Goal: Find specific page/section: Find specific page/section

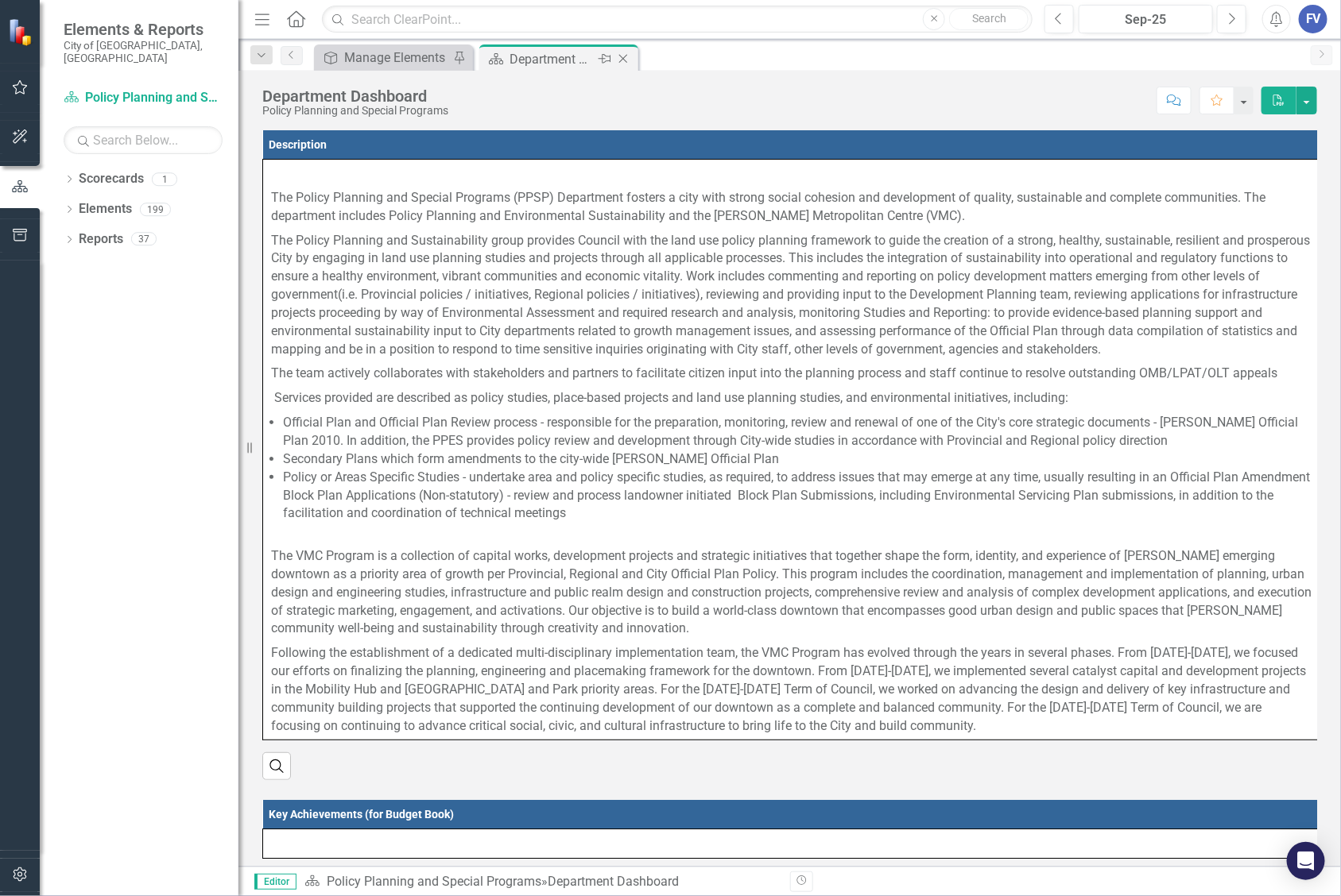
click at [530, 53] on div "Department Dashboard" at bounding box center [551, 59] width 85 height 20
click at [402, 52] on div "Manage Elements" at bounding box center [396, 57] width 105 height 20
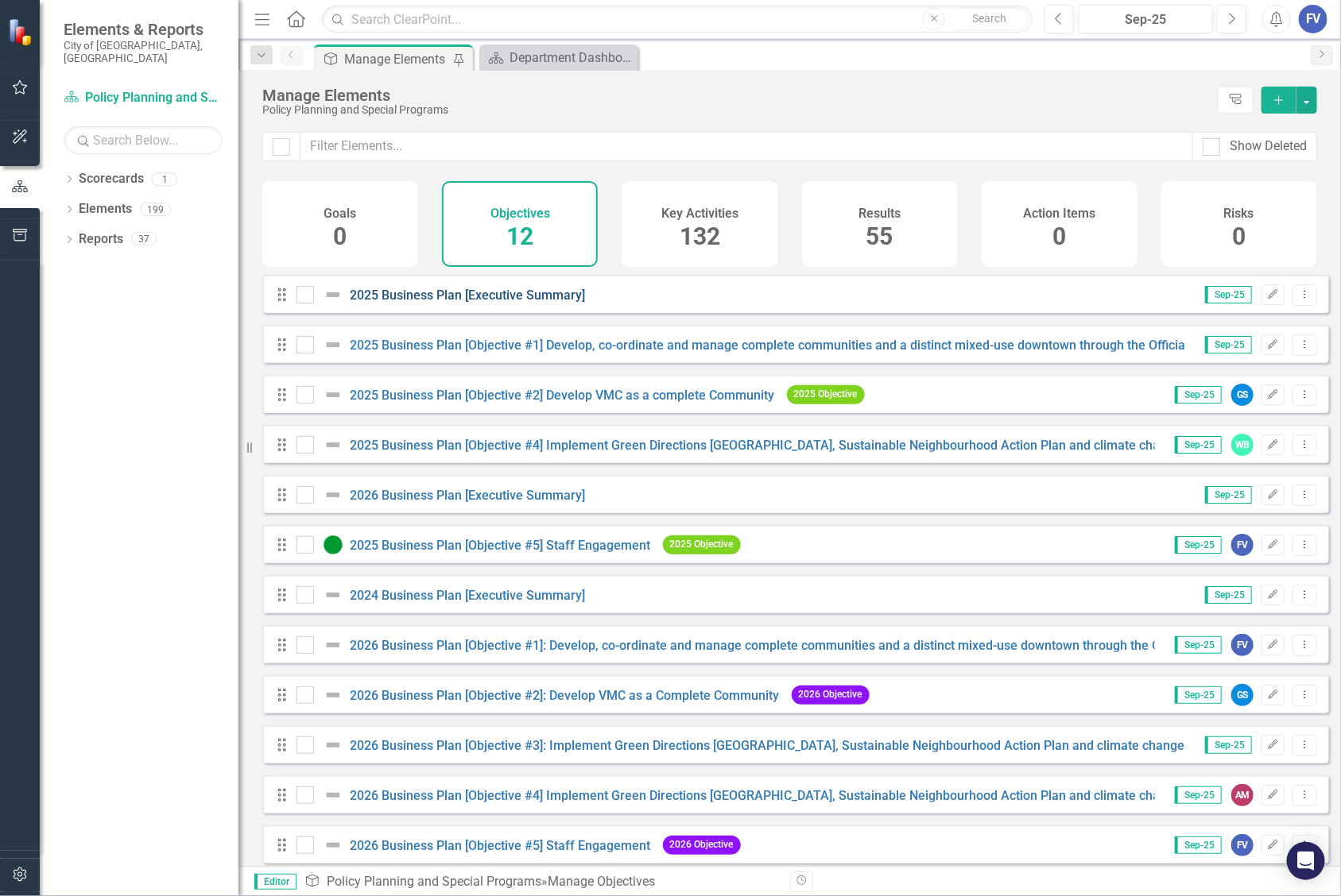
click at [531, 303] on link "2025 Business Plan [Executive Summary]" at bounding box center [468, 294] width 235 height 15
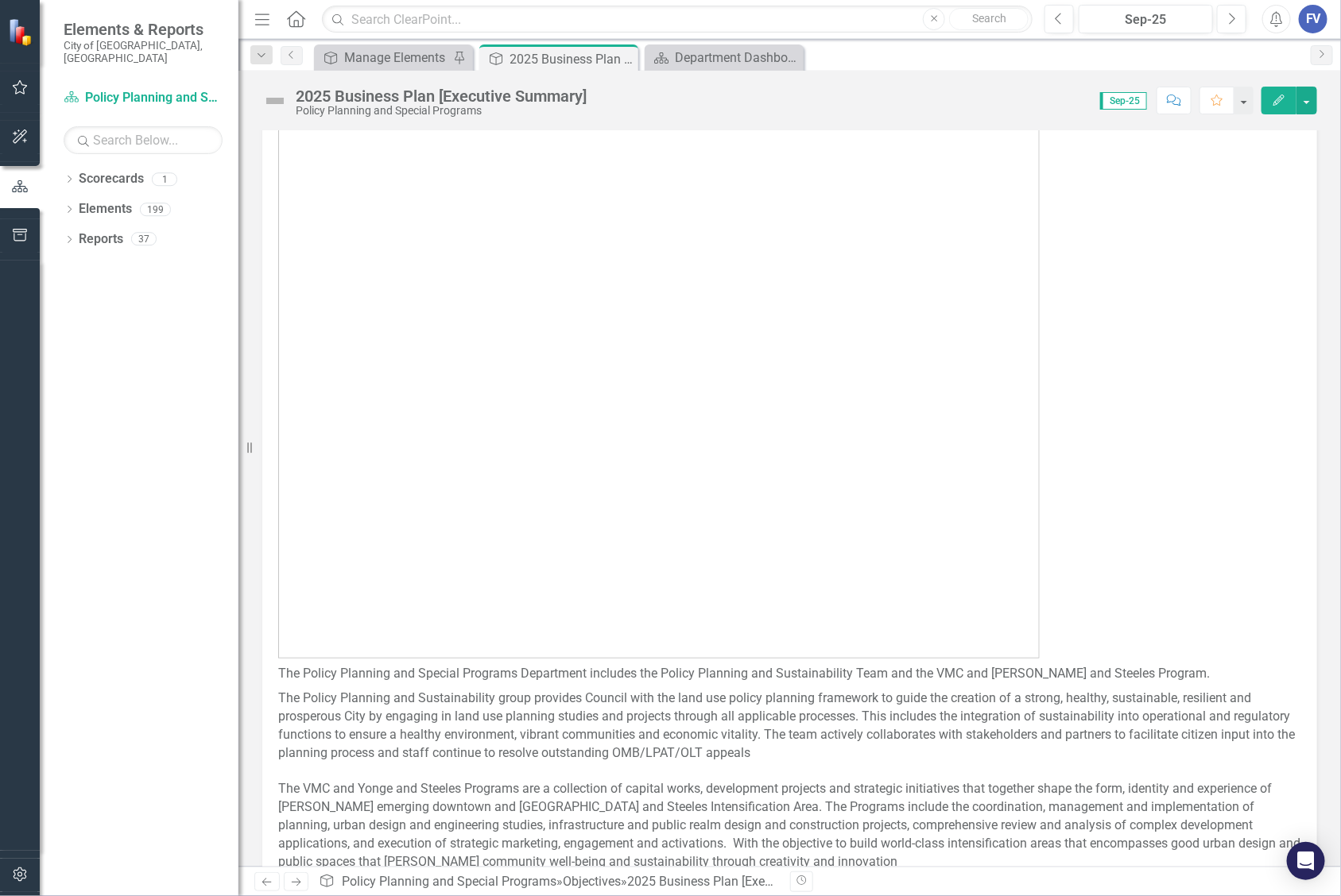
scroll to position [100, 0]
click at [622, 57] on icon "Close" at bounding box center [623, 58] width 16 height 13
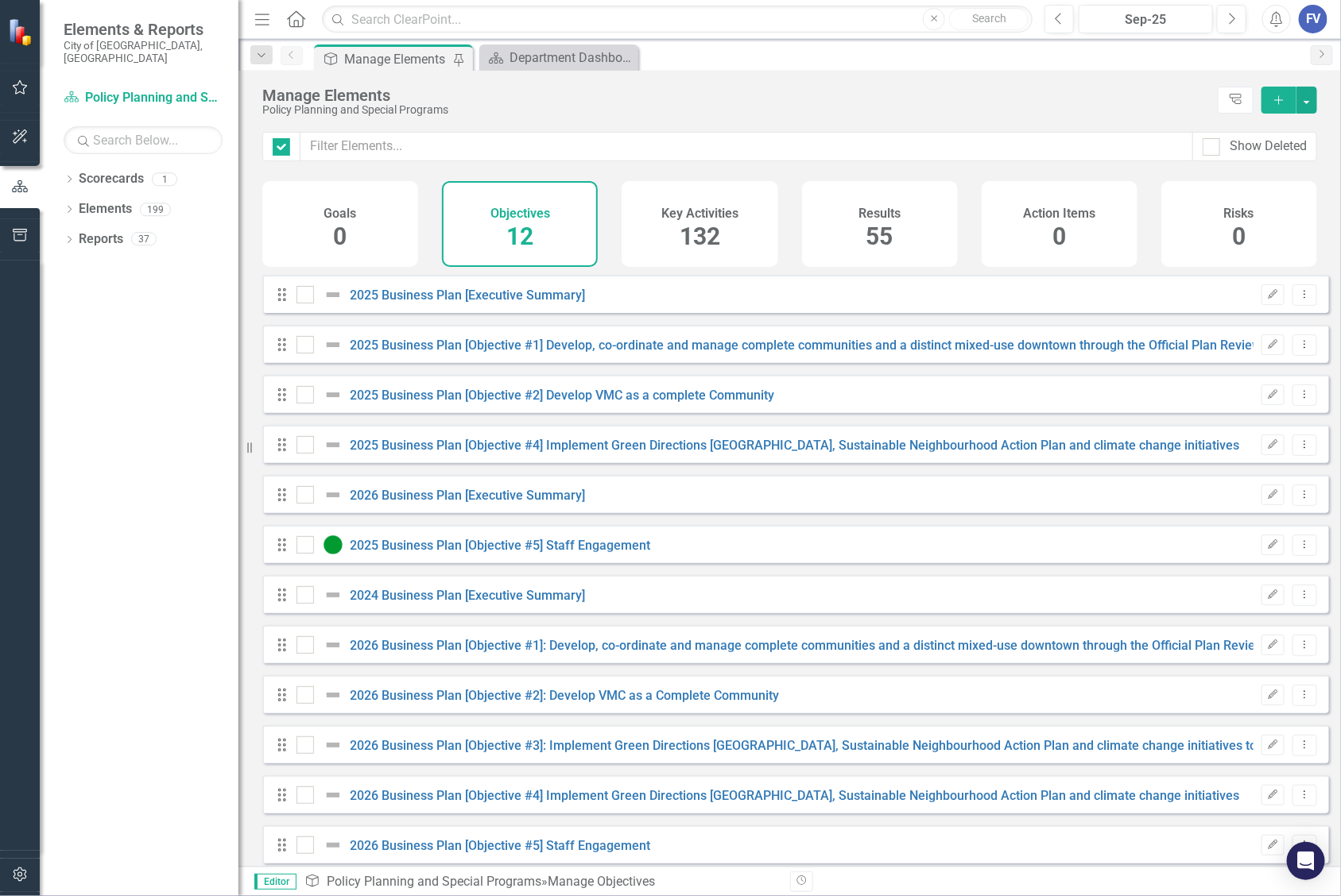
checkbox input "false"
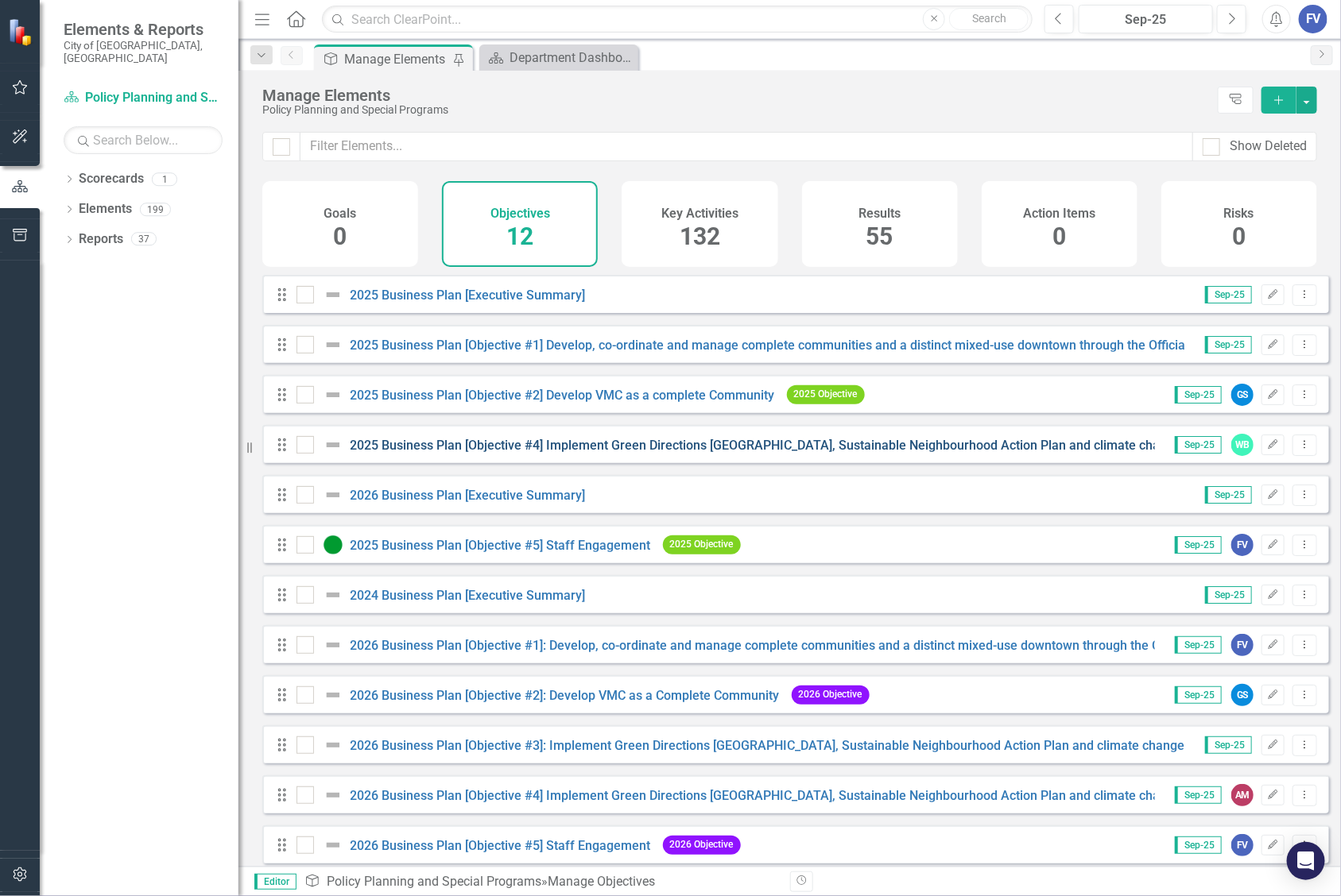
click at [575, 452] on initiatives"] "2025 Business Plan [Objective #4] Implement Green Directions [GEOGRAPHIC_DATA],…" at bounding box center [795, 445] width 889 height 15
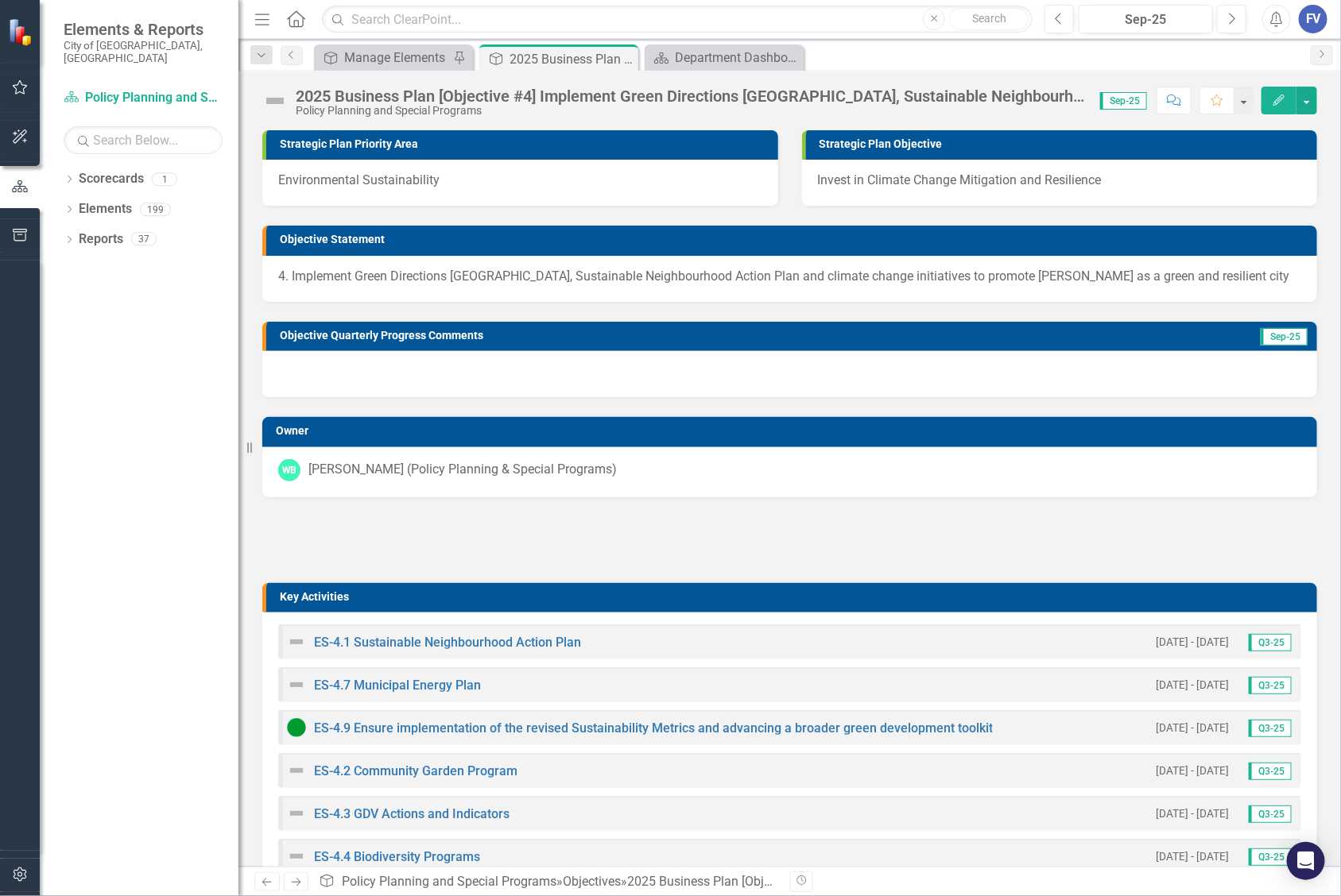
click at [1180, 473] on div "WB [PERSON_NAME] (Policy Planning & Special Programs)" at bounding box center [790, 470] width 1023 height 22
click at [620, 60] on icon "Close" at bounding box center [623, 58] width 16 height 13
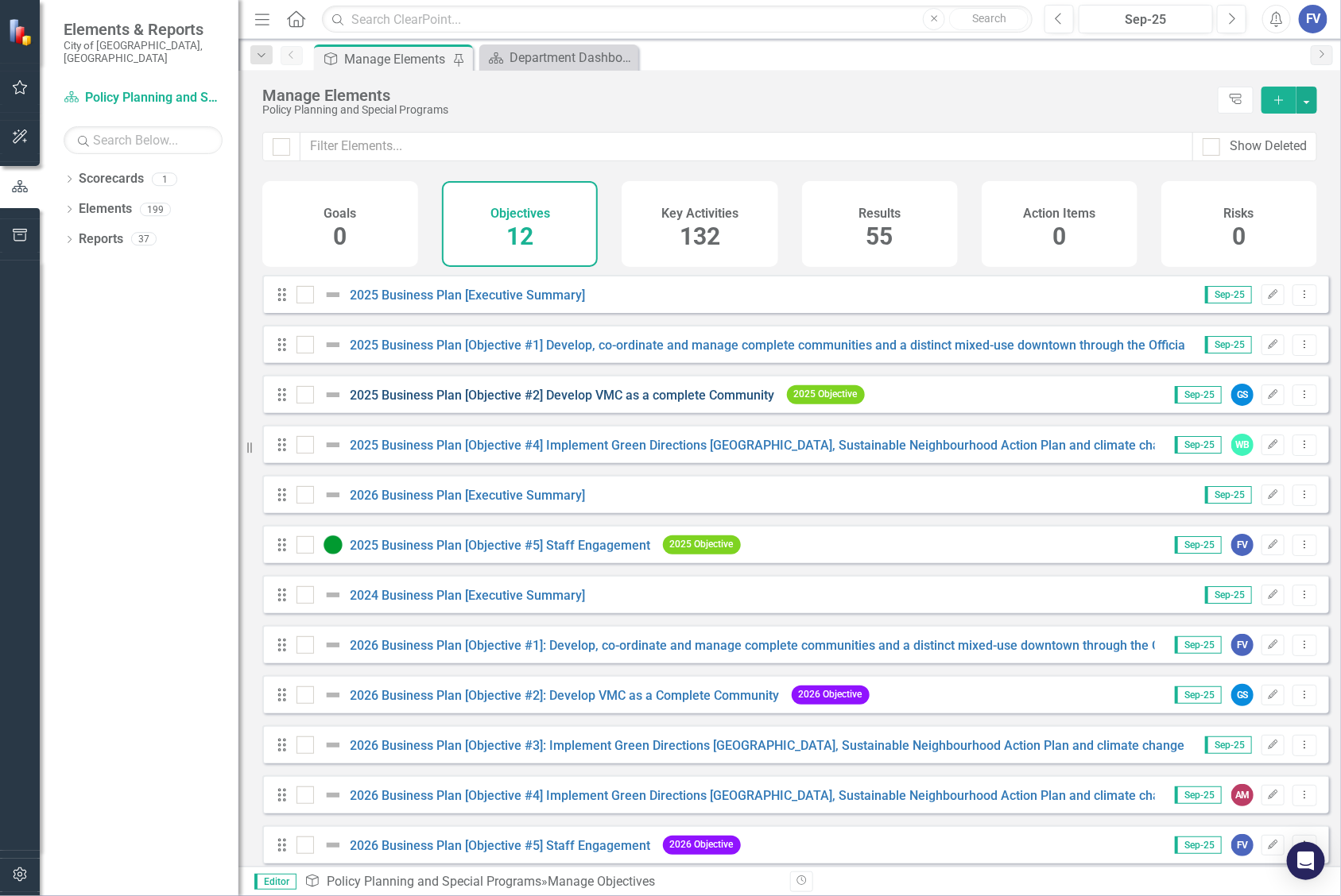
click at [487, 403] on "] "2025 Business Plan [Objective #2] Develop VMC as a complete Community" at bounding box center [562, 395] width 425 height 15
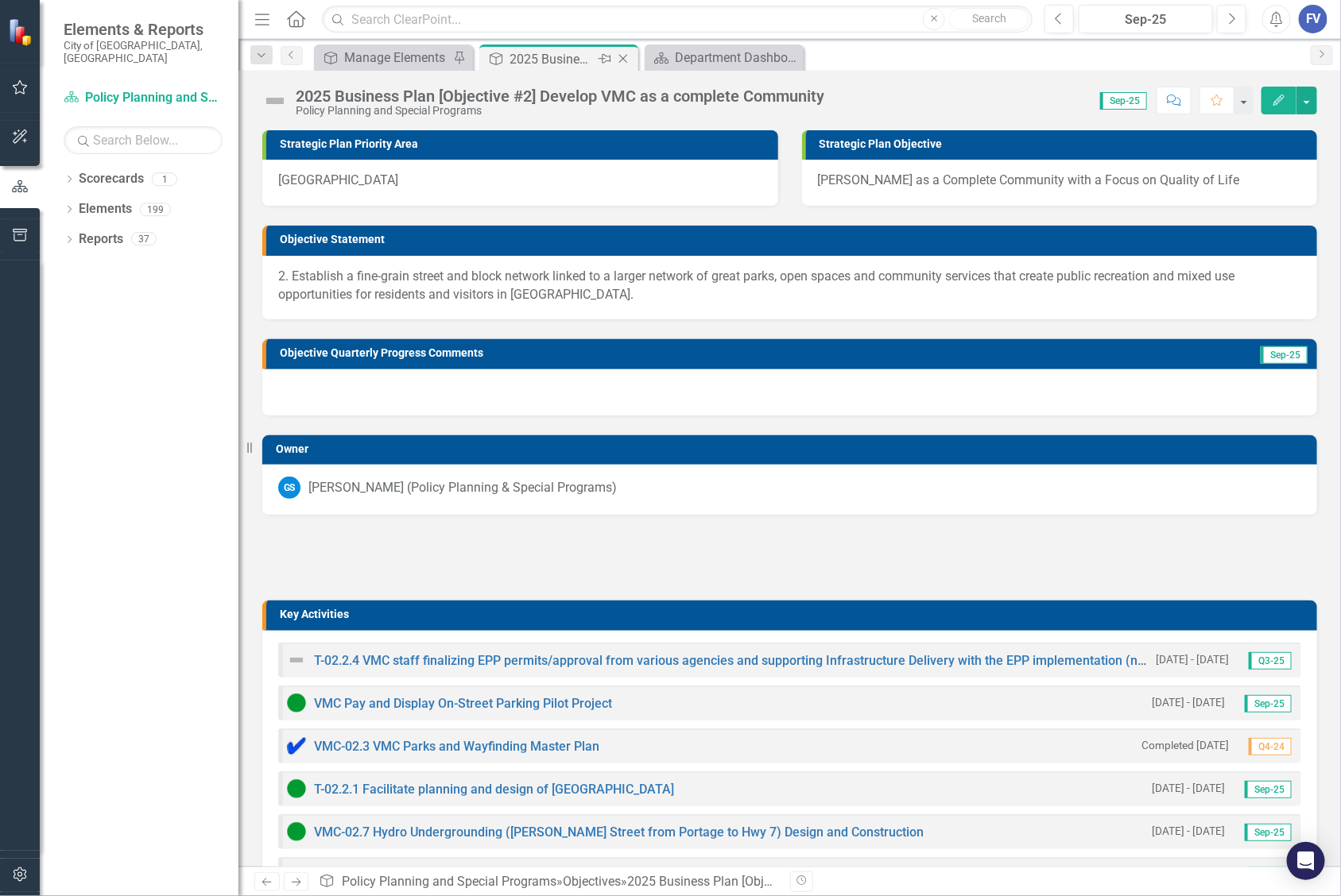
click at [625, 57] on icon "Close" at bounding box center [623, 58] width 16 height 13
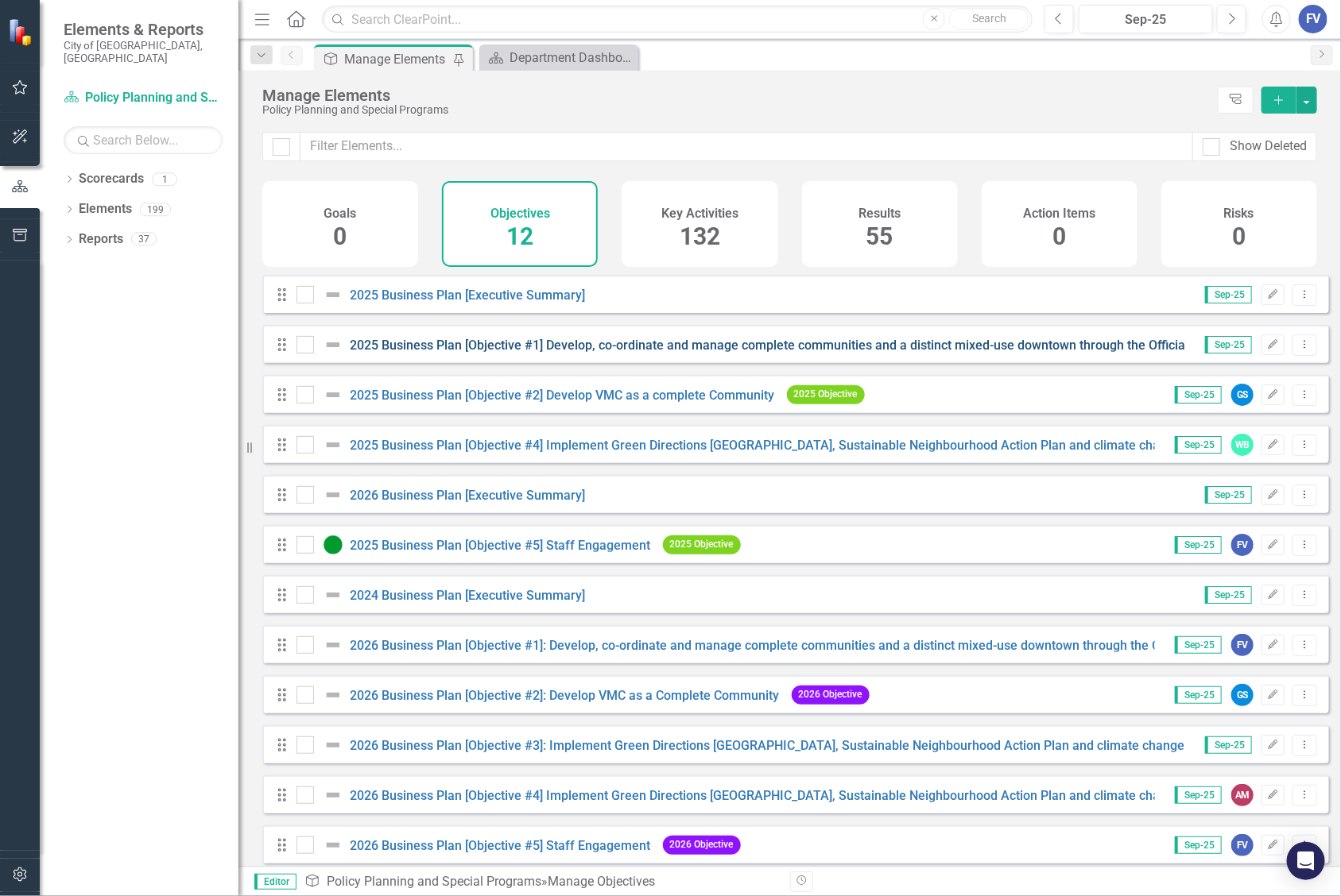
click at [442, 353] on policies "2025 Business Plan [Objective #1] Develop, co-ordinate and manage complete comm…" at bounding box center [1120, 345] width 1540 height 15
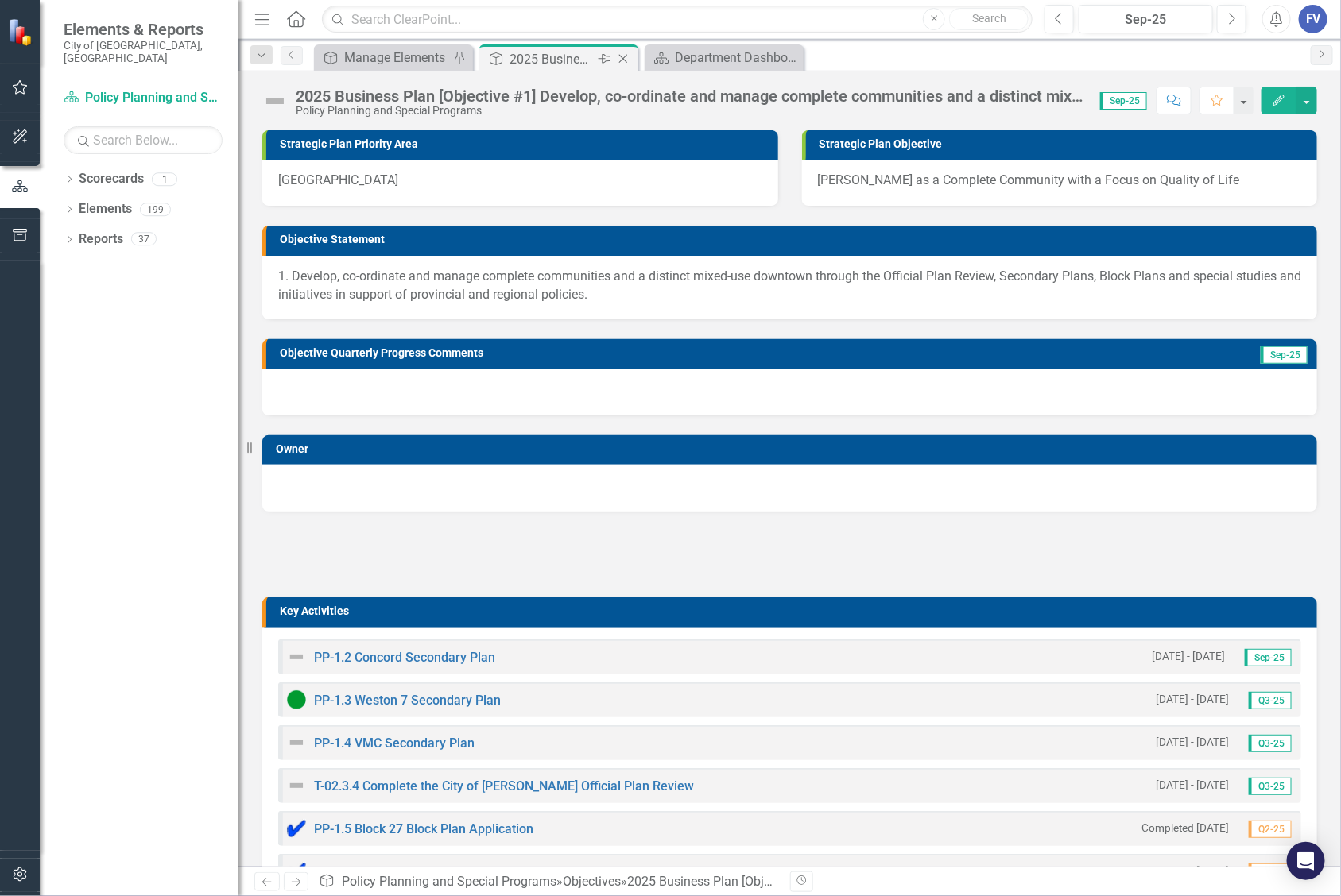
click at [622, 56] on icon "Close" at bounding box center [623, 58] width 16 height 13
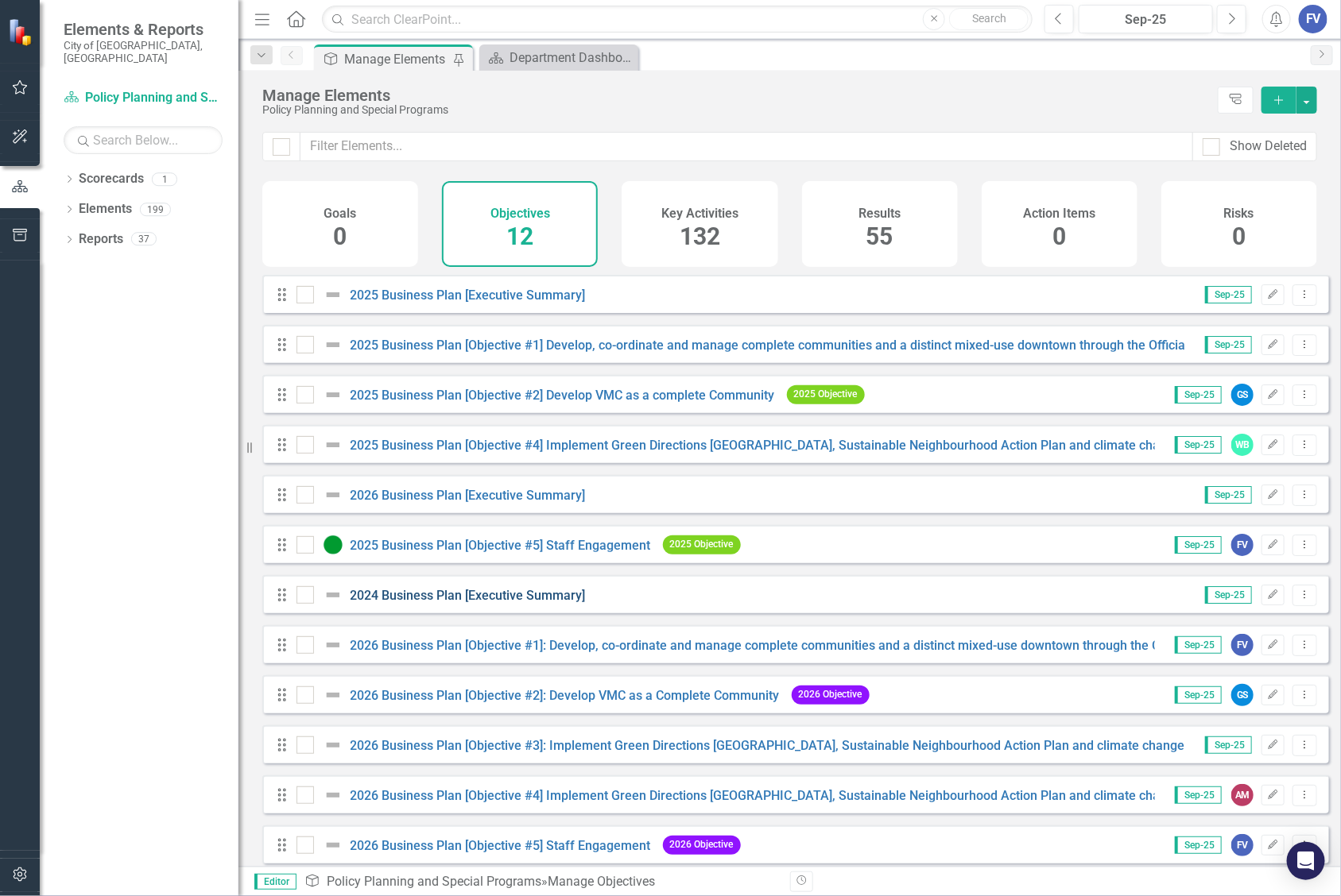
scroll to position [21, 0]
